Goal: Task Accomplishment & Management: Use online tool/utility

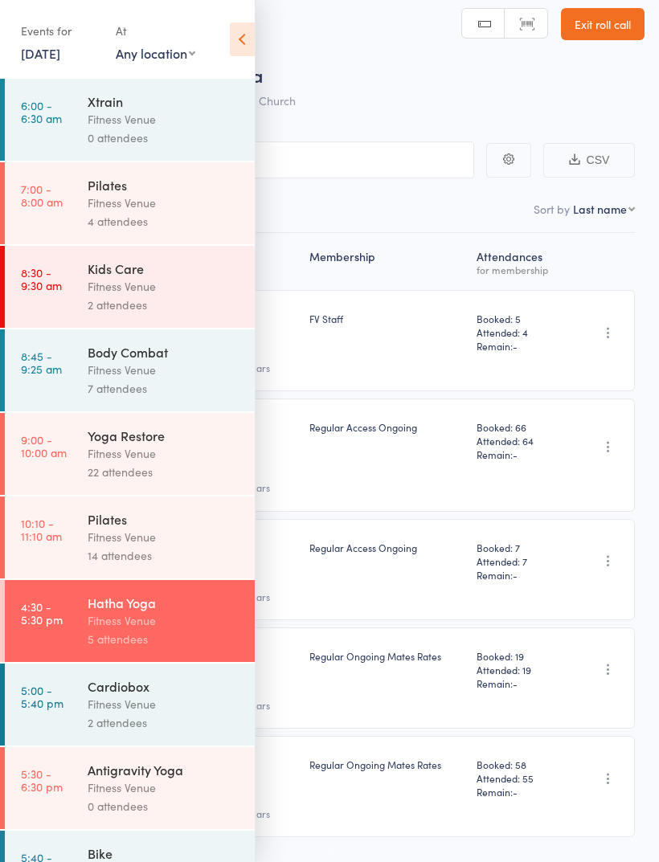
click at [192, 797] on div "Fitness Venue" at bounding box center [165, 788] width 154 height 18
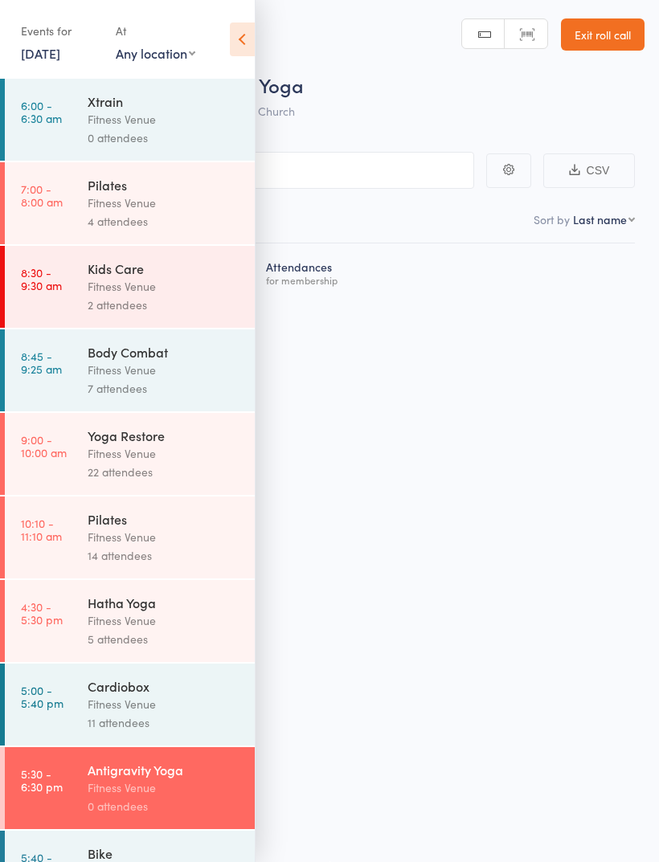
click at [253, 41] on icon at bounding box center [242, 40] width 25 height 34
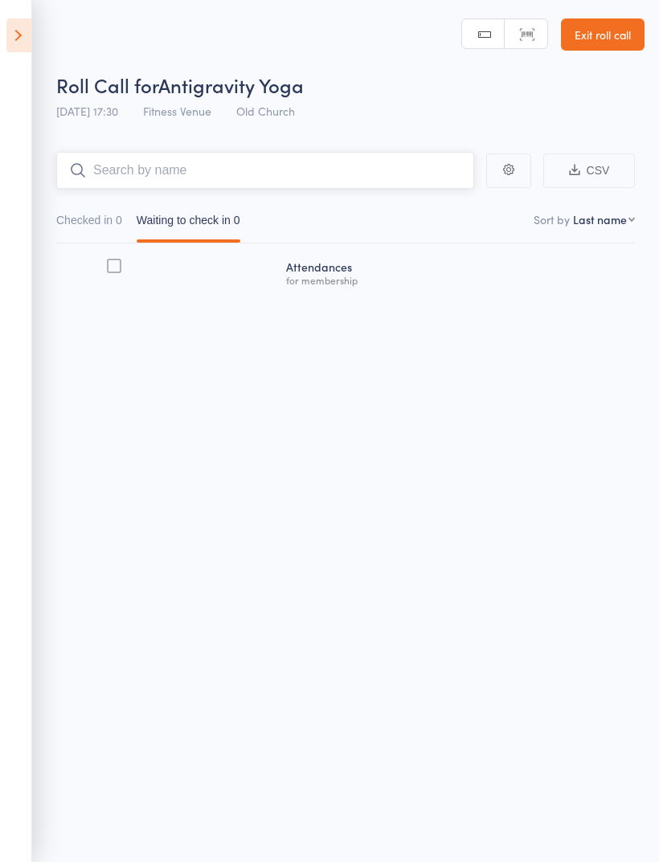
click at [112, 161] on input "search" at bounding box center [265, 170] width 418 height 37
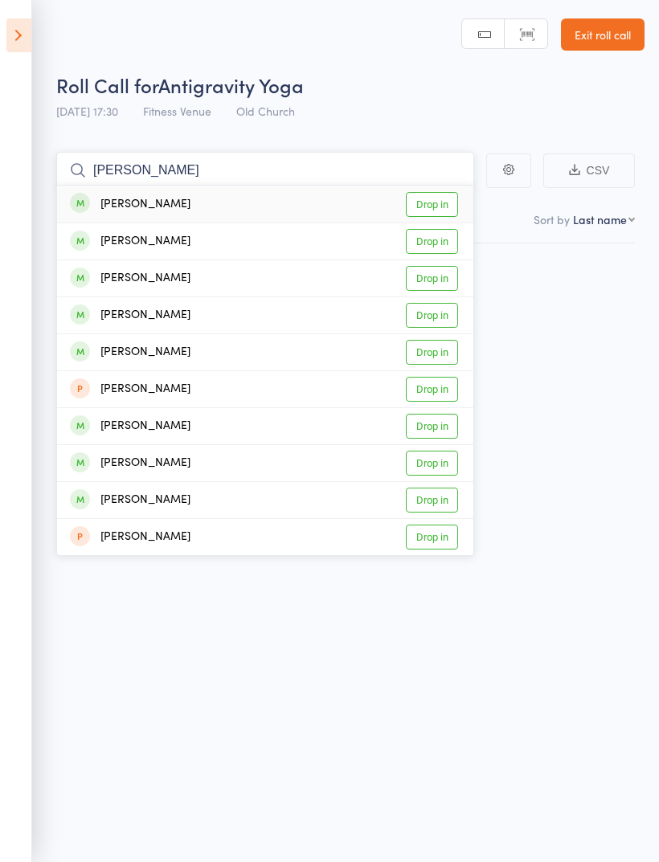
type input "[PERSON_NAME]"
click at [441, 193] on link "Drop in" at bounding box center [432, 204] width 52 height 25
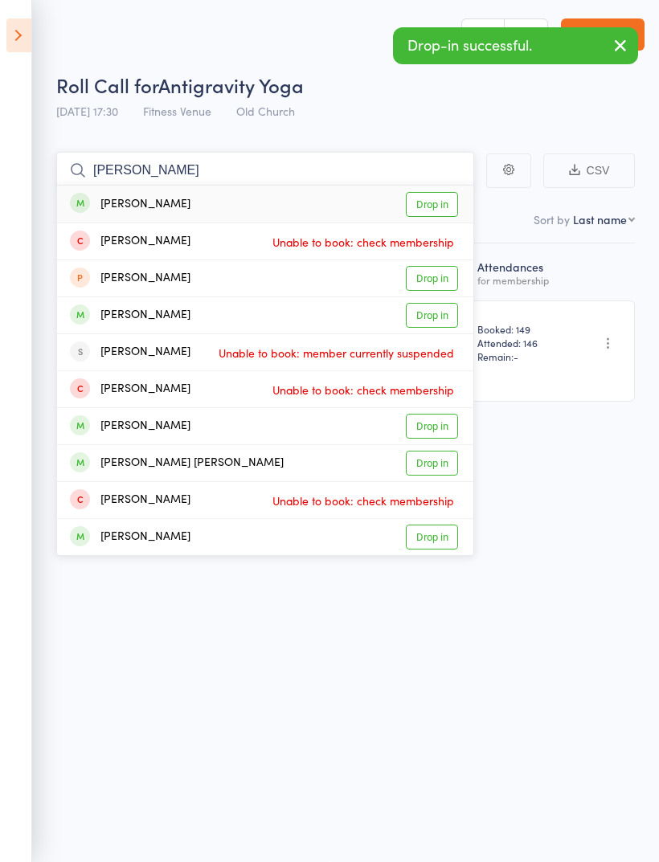
type input "[PERSON_NAME]"
click at [438, 195] on link "Drop in" at bounding box center [432, 204] width 52 height 25
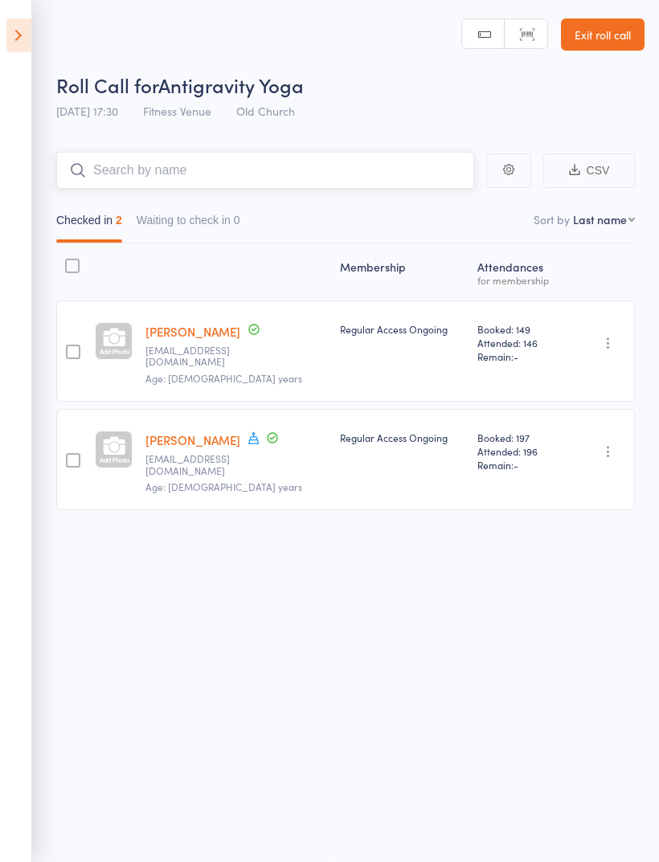
click at [114, 162] on input "search" at bounding box center [265, 170] width 418 height 37
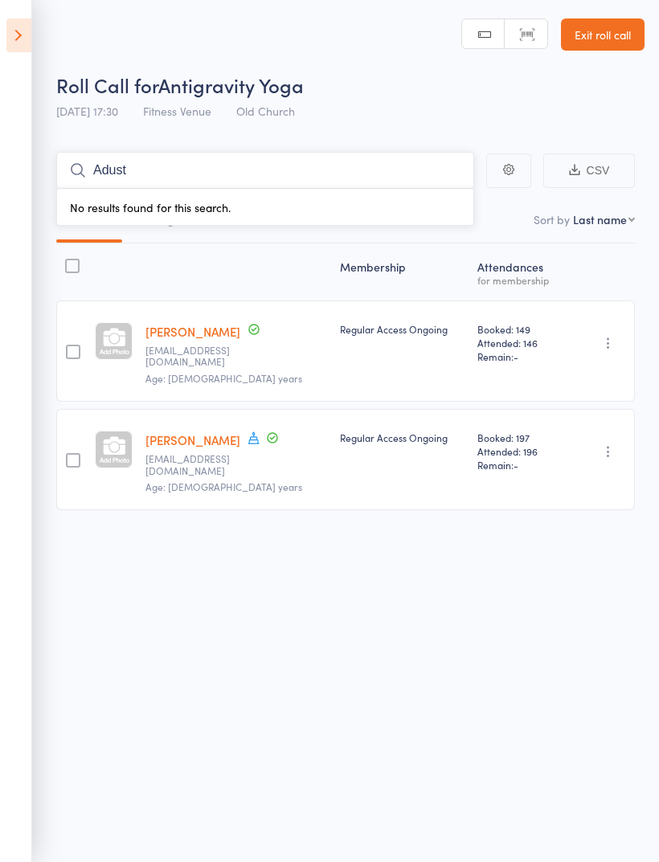
type input "Adjust"
click at [144, 153] on input "Adjust" at bounding box center [265, 170] width 418 height 37
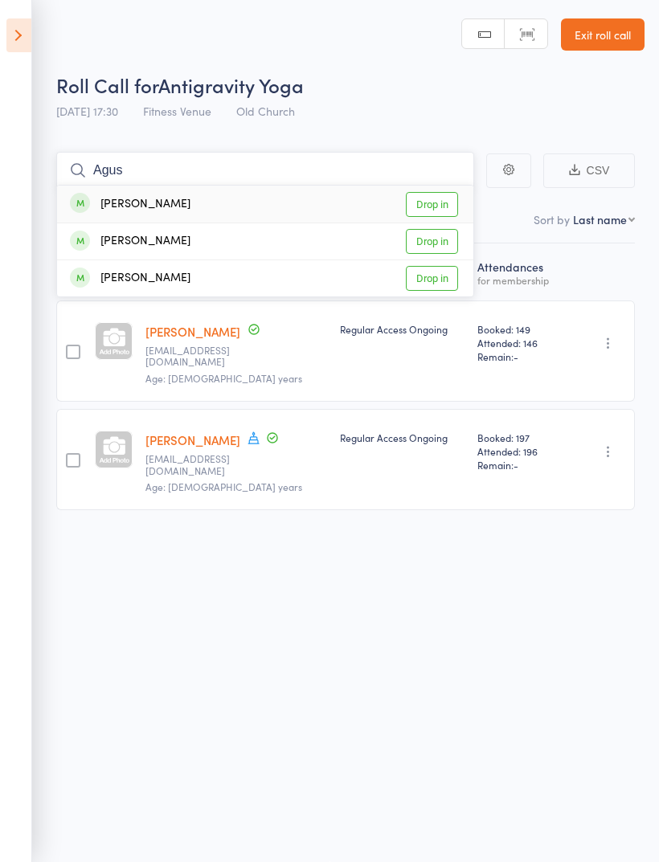
type input "Agus"
click at [440, 230] on link "Drop in" at bounding box center [432, 241] width 52 height 25
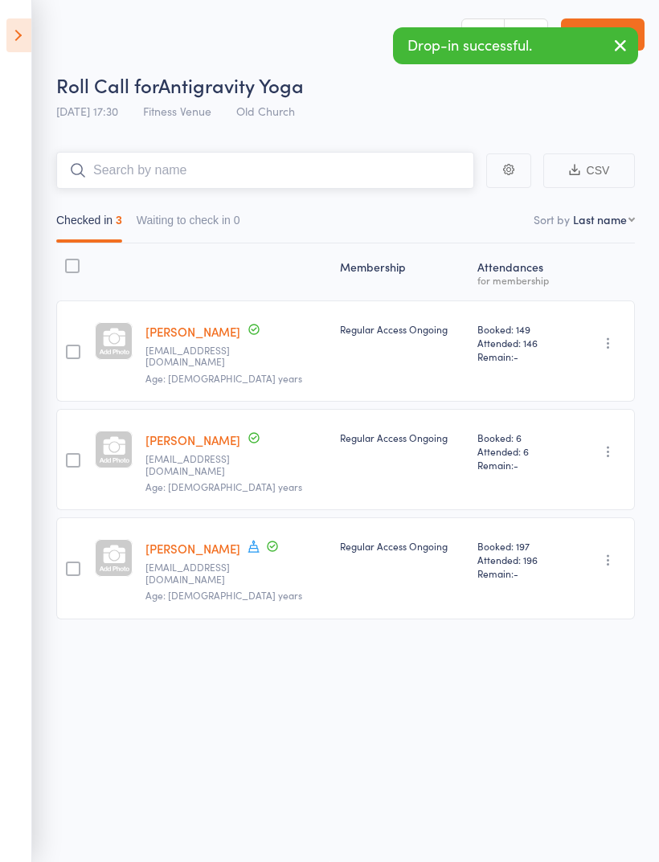
click at [116, 178] on input "search" at bounding box center [265, 170] width 418 height 37
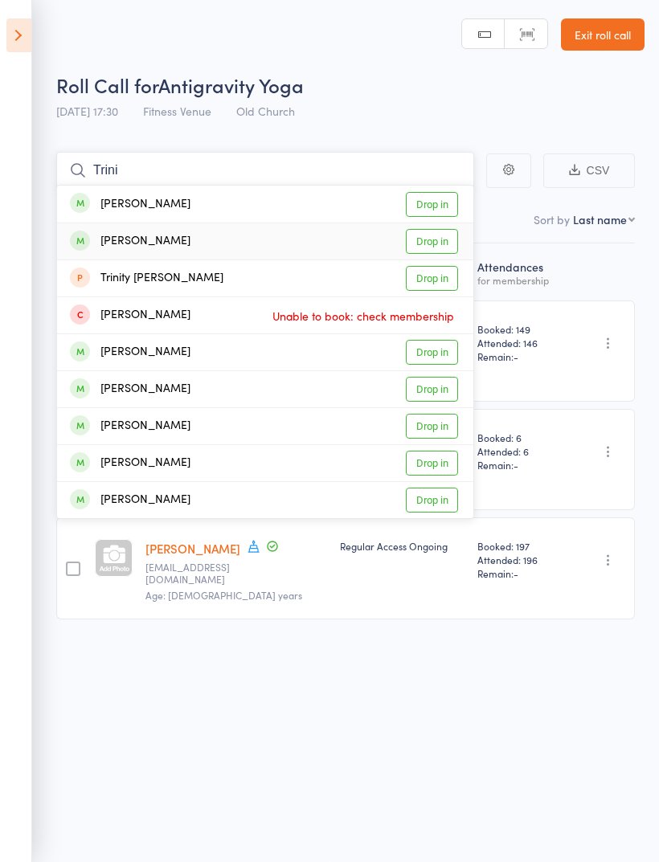
type input "Trini"
click at [426, 233] on link "Drop in" at bounding box center [432, 241] width 52 height 25
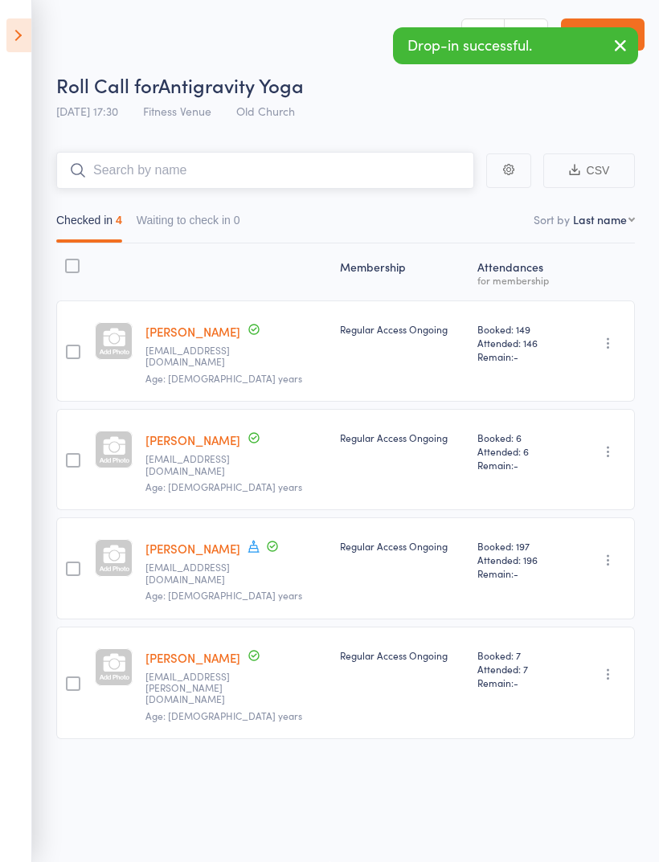
click at [119, 161] on input "search" at bounding box center [265, 170] width 418 height 37
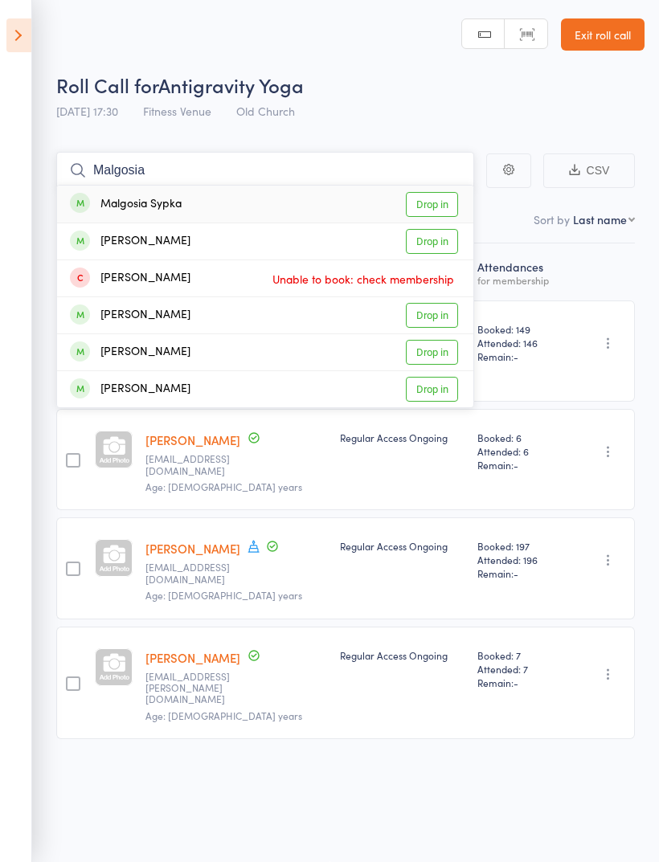
type input "Malgosia"
click at [438, 203] on link "Drop in" at bounding box center [432, 204] width 52 height 25
